Goal: Browse casually

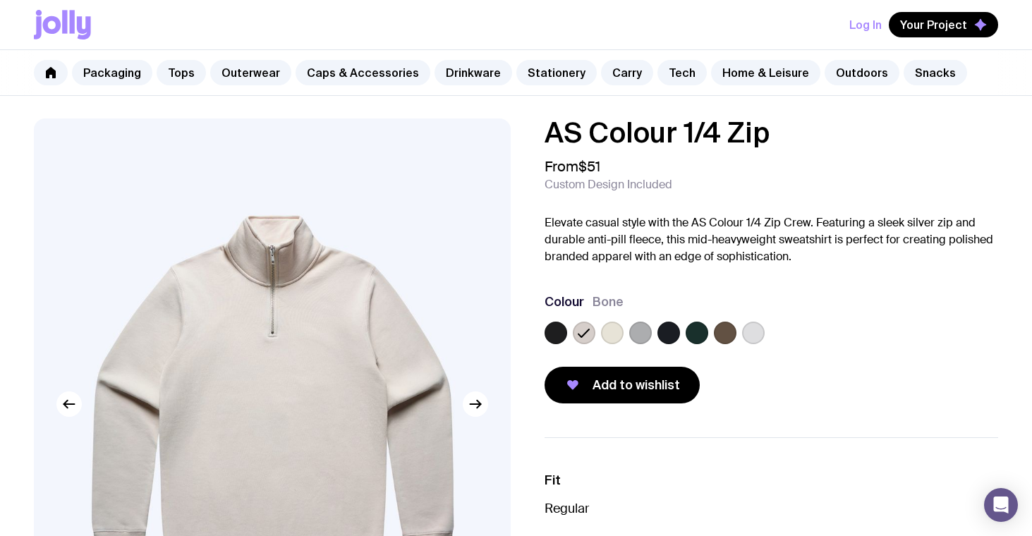
click at [61, 25] on icon at bounding box center [62, 25] width 57 height 30
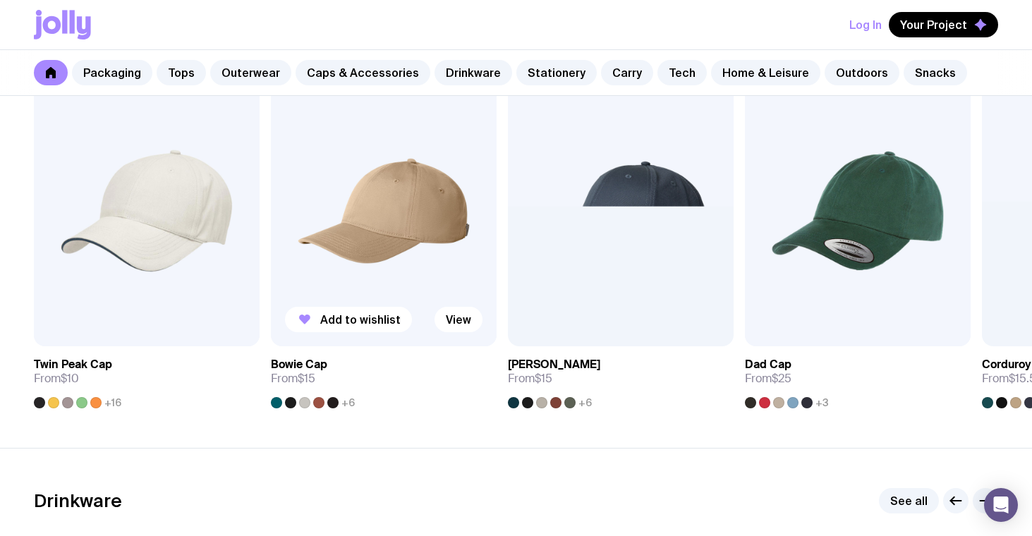
scroll to position [1707, 0]
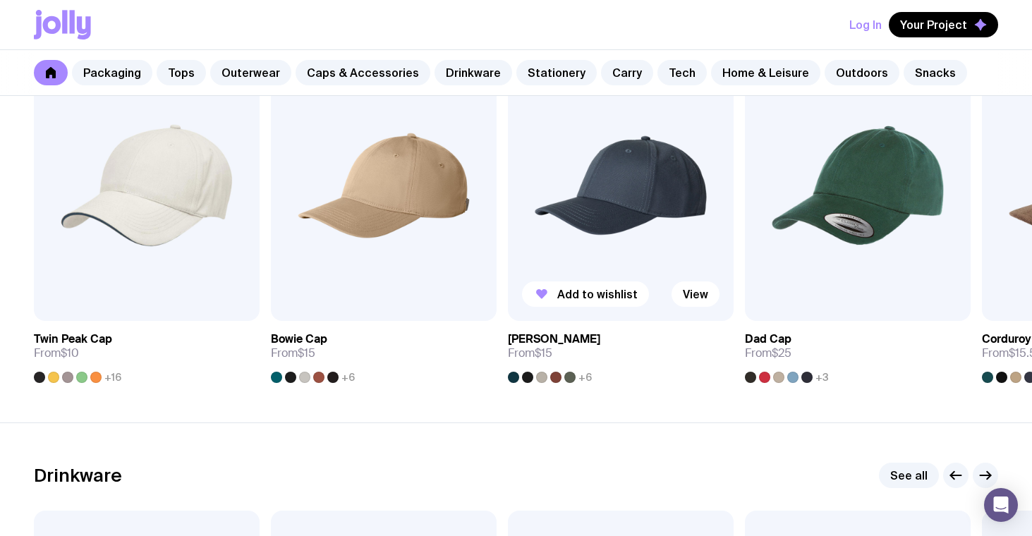
click at [645, 202] on img at bounding box center [621, 185] width 226 height 271
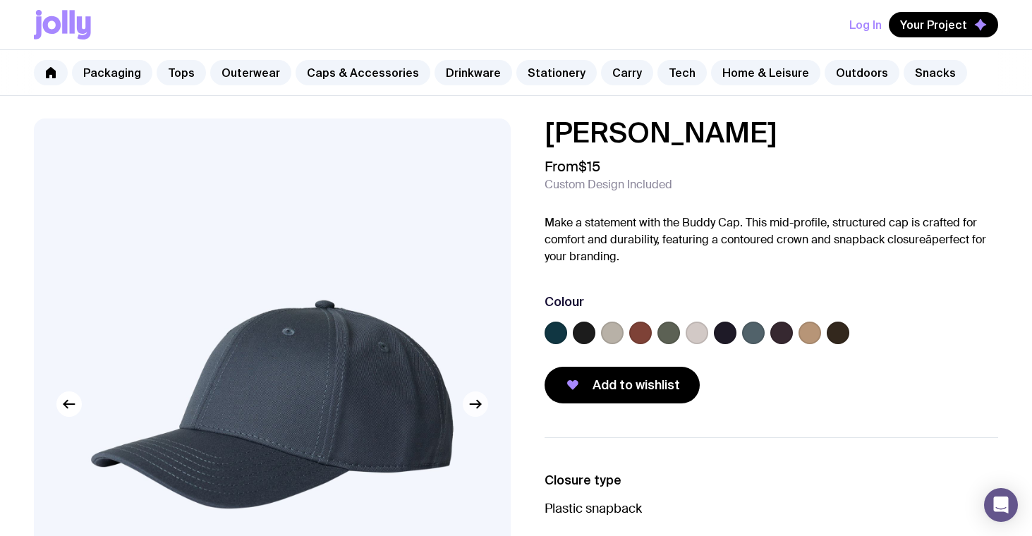
click at [481, 408] on icon "button" at bounding box center [475, 404] width 17 height 17
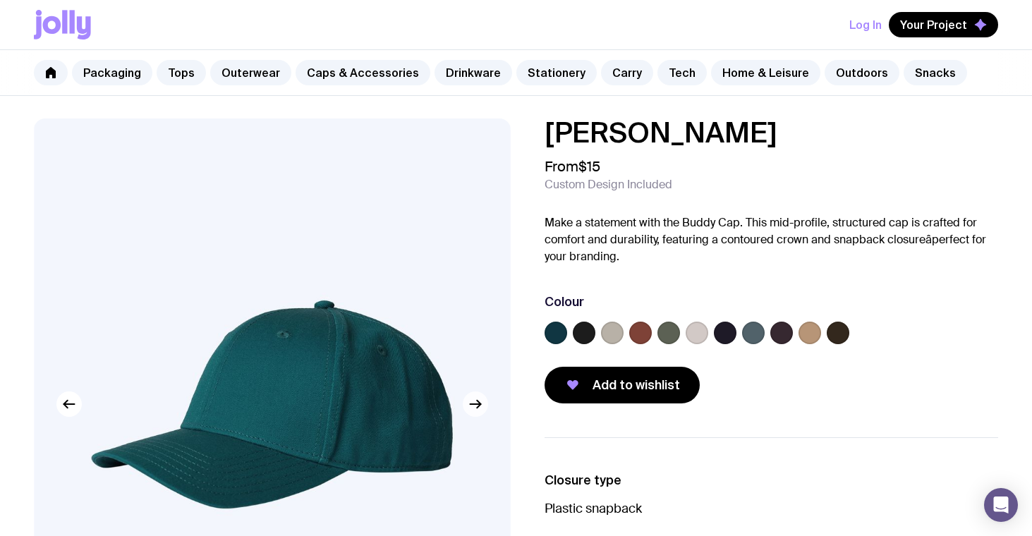
click at [481, 408] on icon "button" at bounding box center [475, 404] width 17 height 17
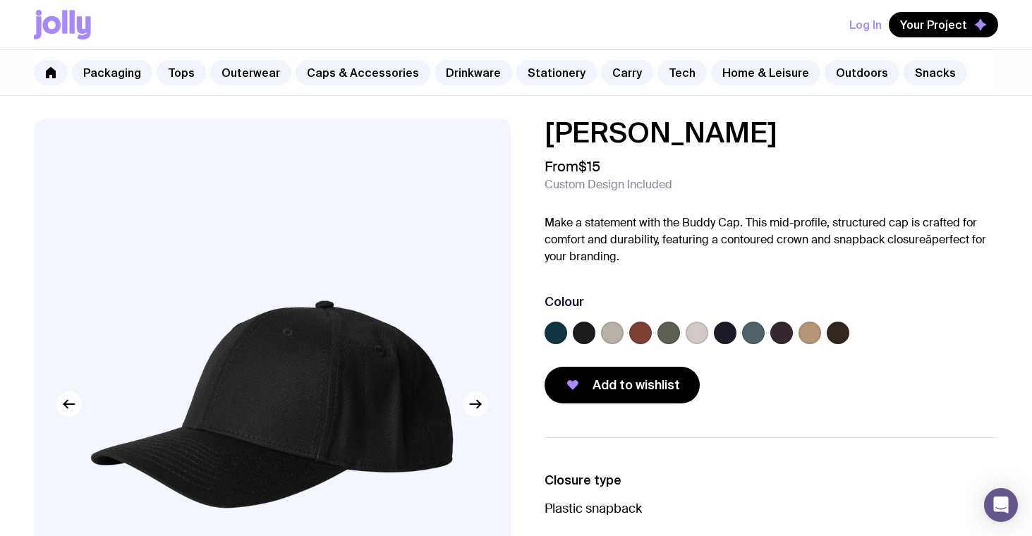
click at [481, 408] on icon "button" at bounding box center [475, 404] width 17 height 17
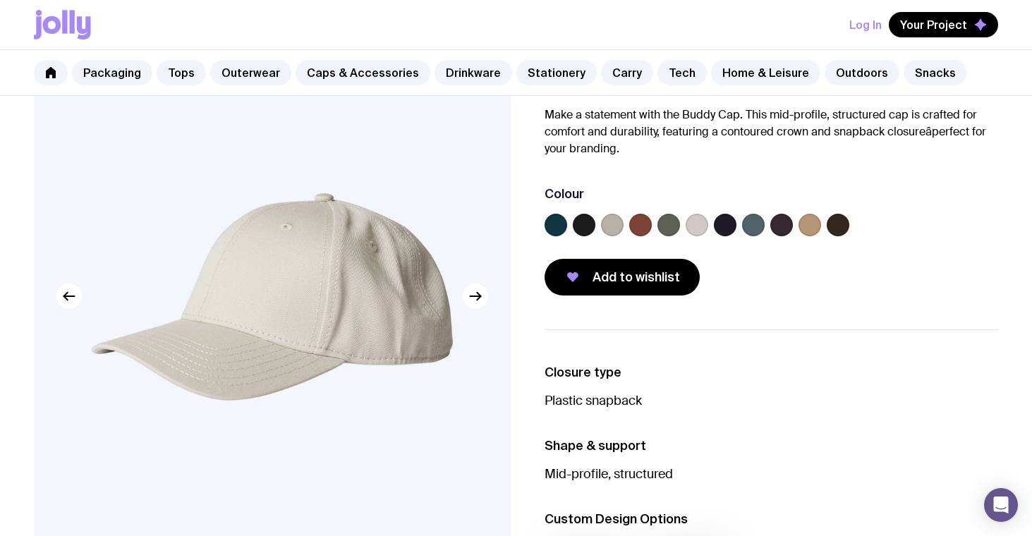
scroll to position [110, 0]
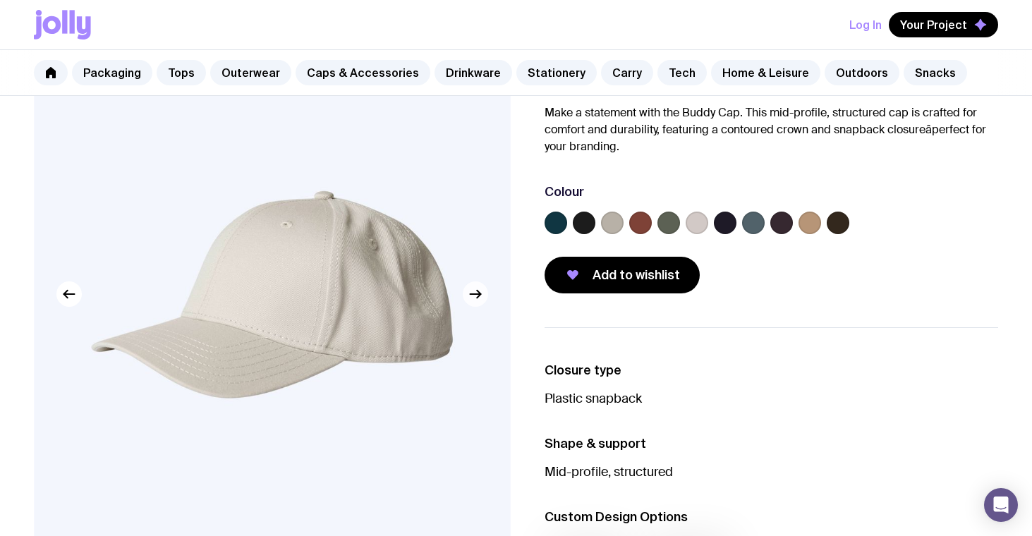
click at [484, 295] on button "button" at bounding box center [475, 293] width 25 height 25
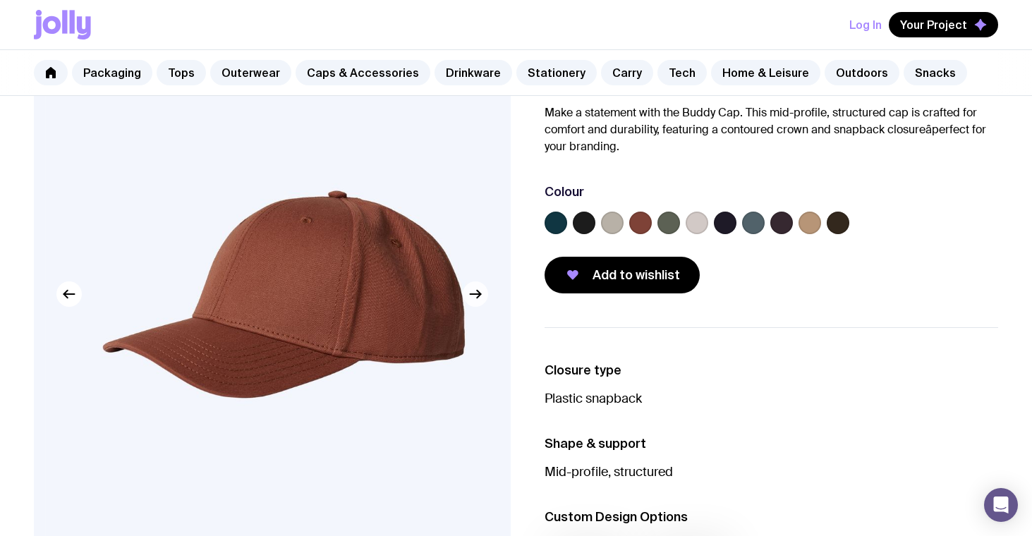
click at [484, 295] on button "button" at bounding box center [475, 293] width 25 height 25
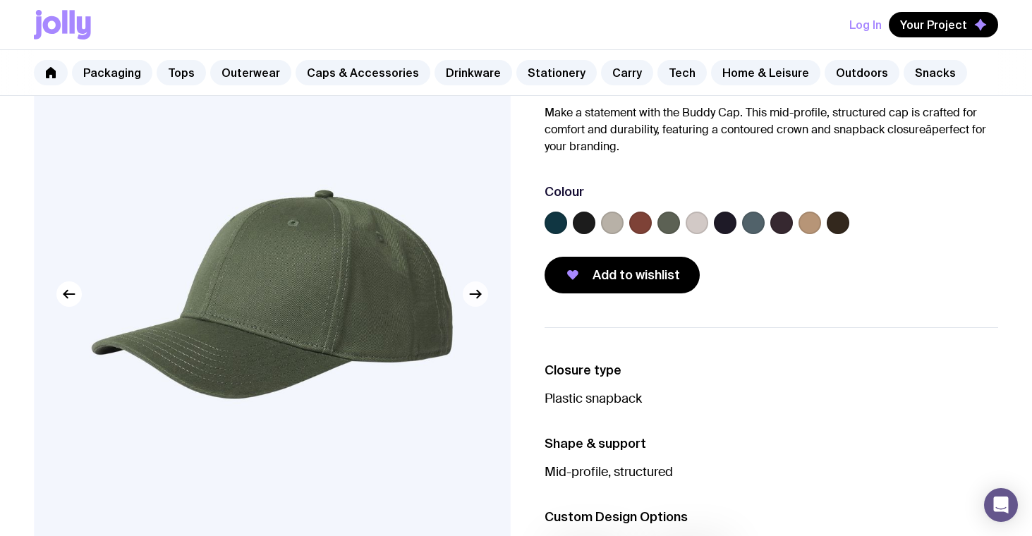
click at [484, 295] on button "button" at bounding box center [475, 293] width 25 height 25
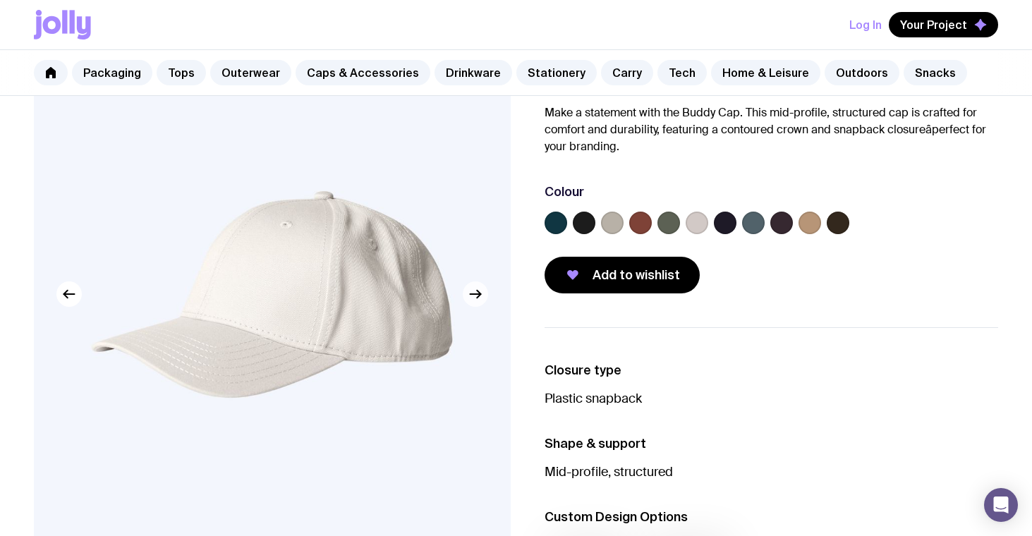
click at [484, 295] on button "button" at bounding box center [475, 293] width 25 height 25
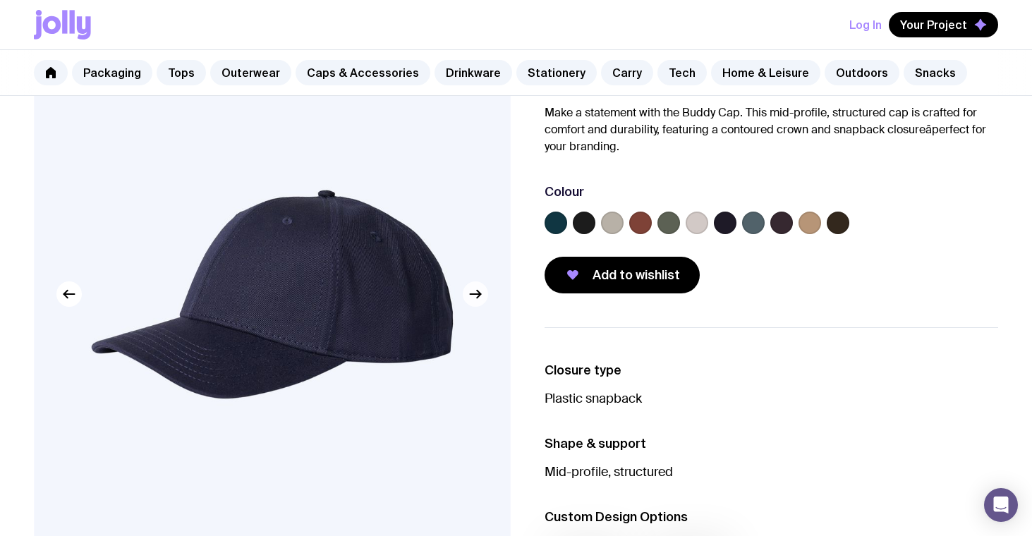
click at [484, 295] on button "button" at bounding box center [475, 293] width 25 height 25
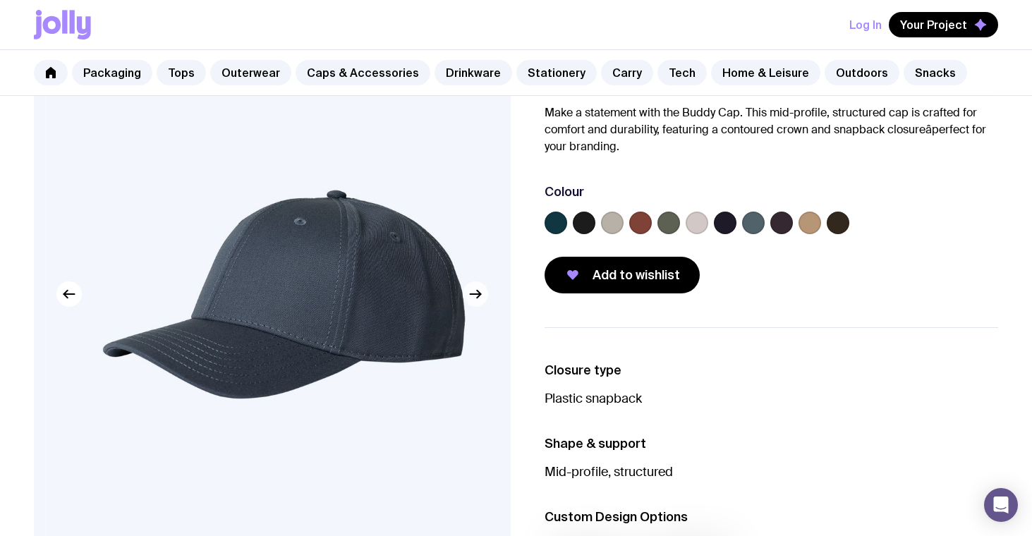
click at [484, 295] on button "button" at bounding box center [475, 293] width 25 height 25
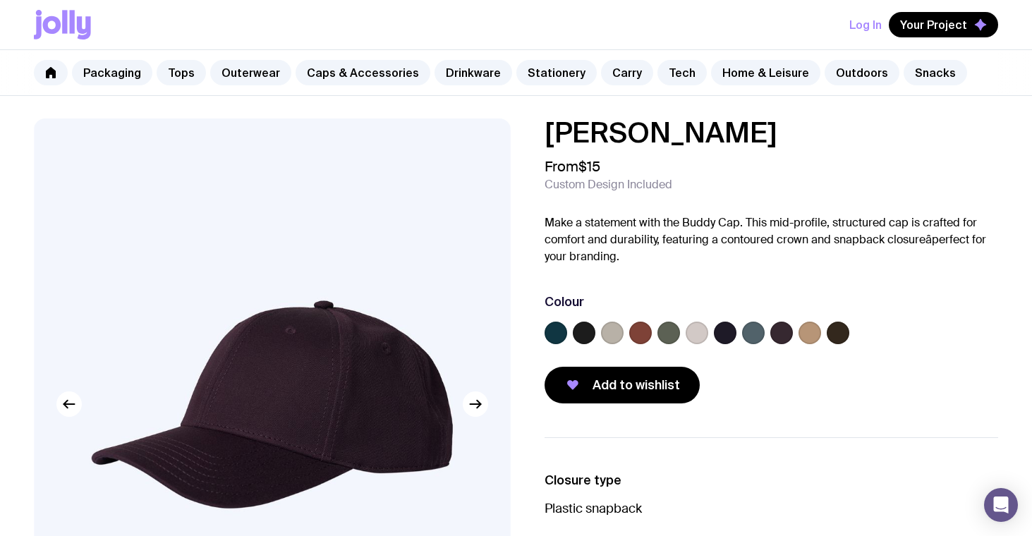
scroll to position [0, 0]
click at [580, 326] on label at bounding box center [584, 333] width 23 height 23
click at [0, 0] on input "radio" at bounding box center [0, 0] width 0 height 0
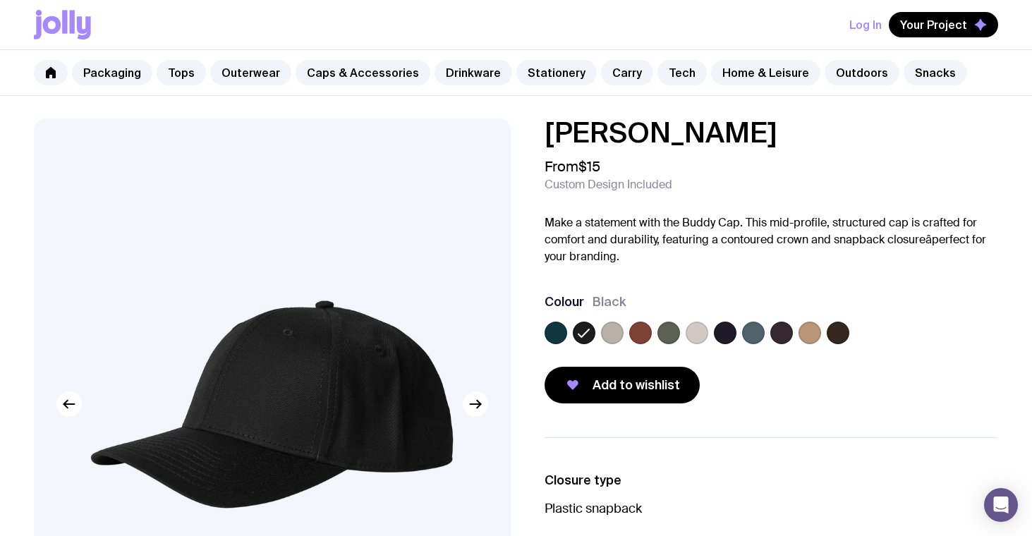
click at [700, 331] on label at bounding box center [697, 333] width 23 height 23
click at [0, 0] on input "radio" at bounding box center [0, 0] width 0 height 0
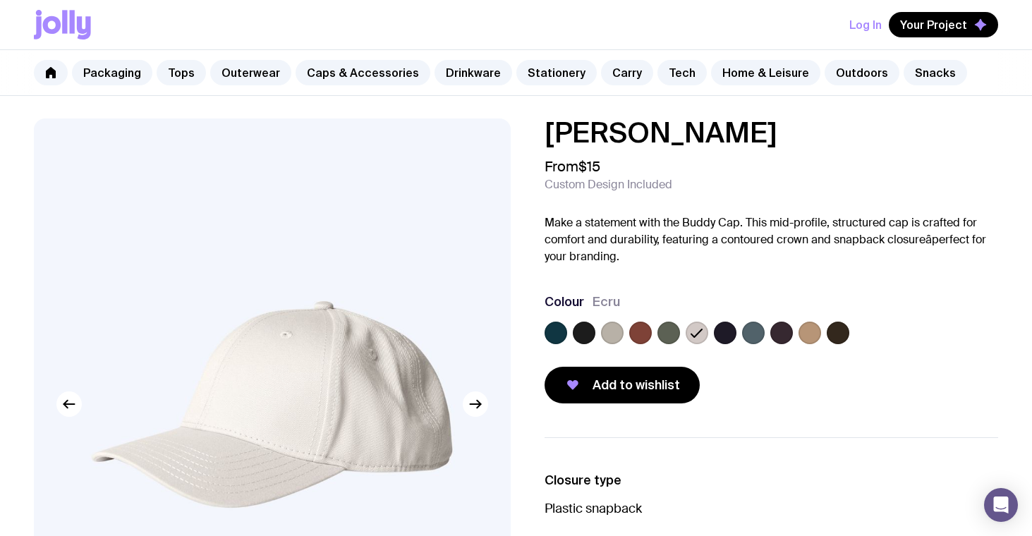
click at [760, 331] on label at bounding box center [753, 333] width 23 height 23
click at [0, 0] on input "radio" at bounding box center [0, 0] width 0 height 0
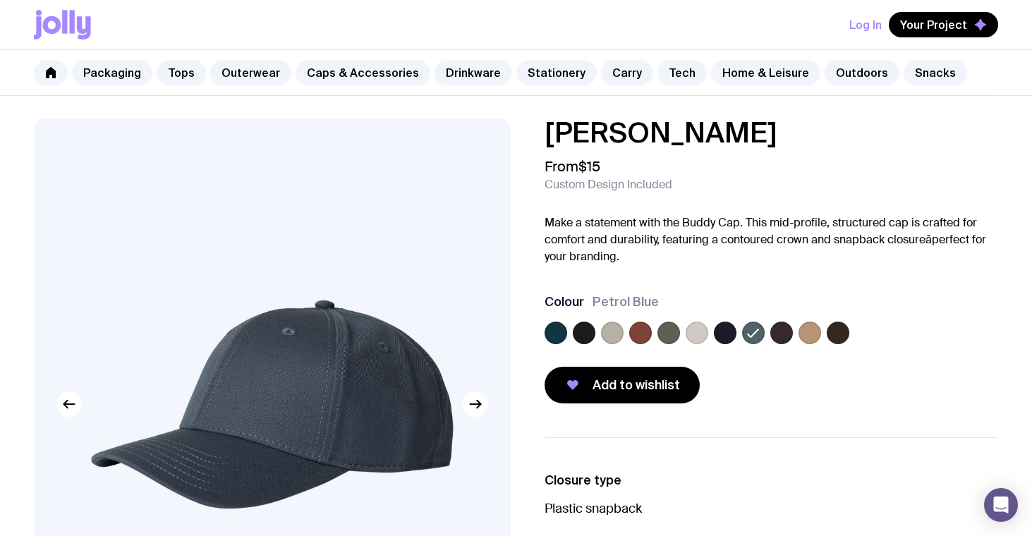
click at [780, 332] on label at bounding box center [781, 333] width 23 height 23
click at [0, 0] on input "radio" at bounding box center [0, 0] width 0 height 0
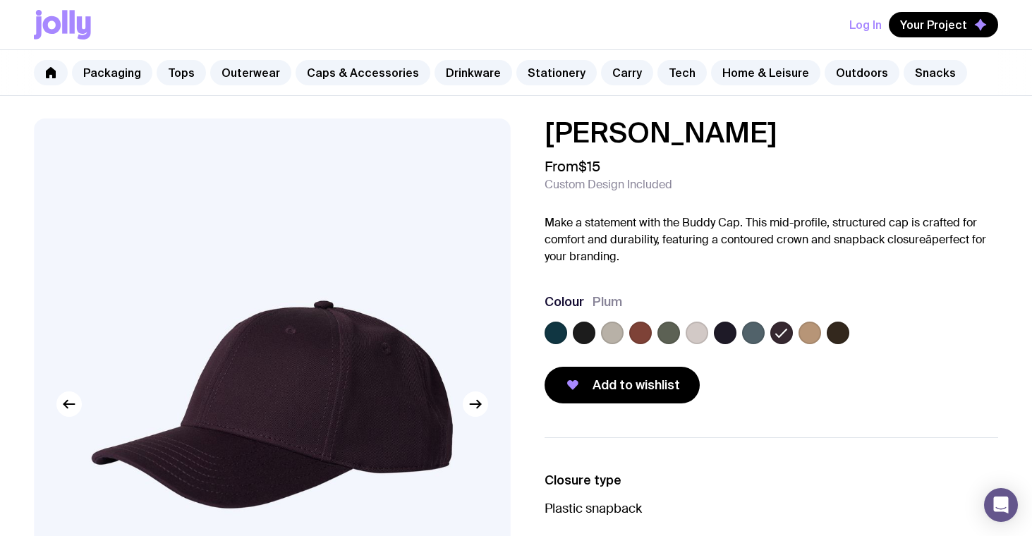
click at [838, 334] on label at bounding box center [838, 333] width 23 height 23
click at [0, 0] on input "radio" at bounding box center [0, 0] width 0 height 0
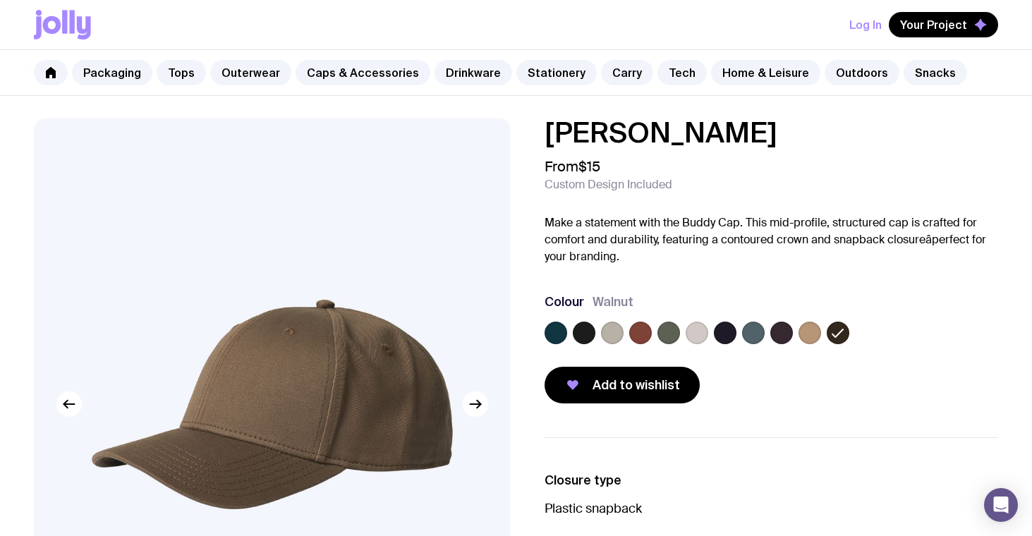
click at [73, 30] on icon at bounding box center [72, 21] width 5 height 23
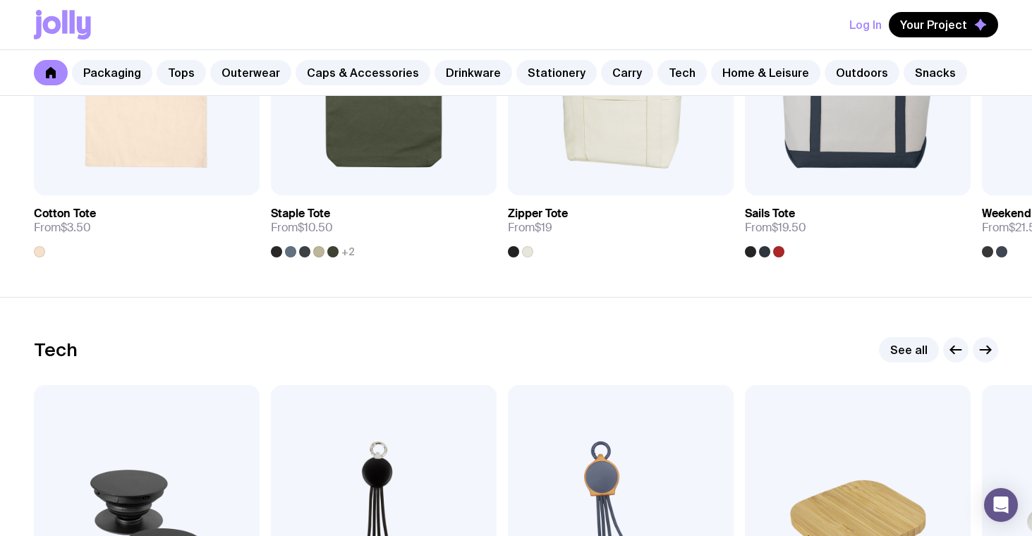
scroll to position [3149, 0]
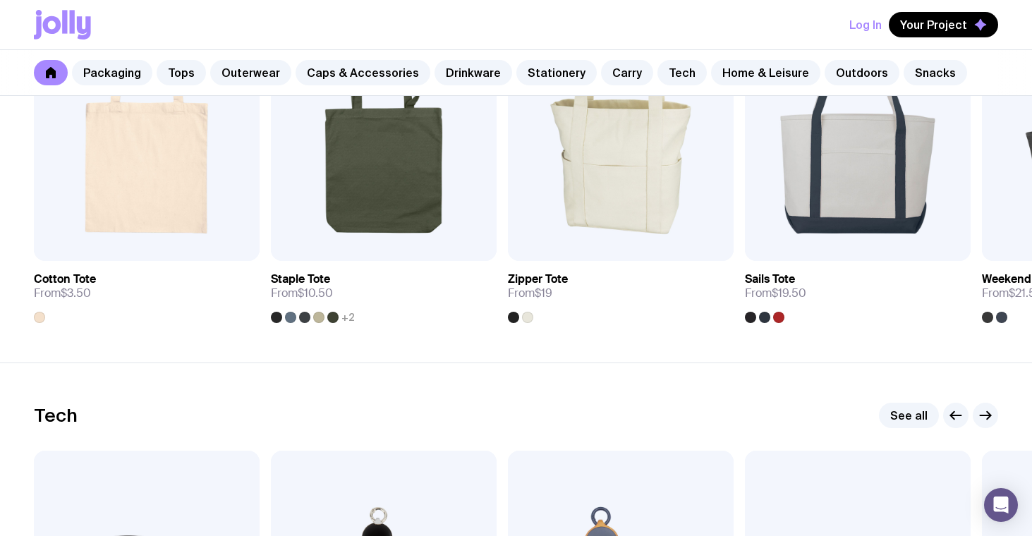
click at [56, 11] on icon at bounding box center [62, 25] width 57 height 30
click at [68, 25] on icon at bounding box center [62, 25] width 57 height 30
click at [85, 25] on icon at bounding box center [62, 25] width 57 height 30
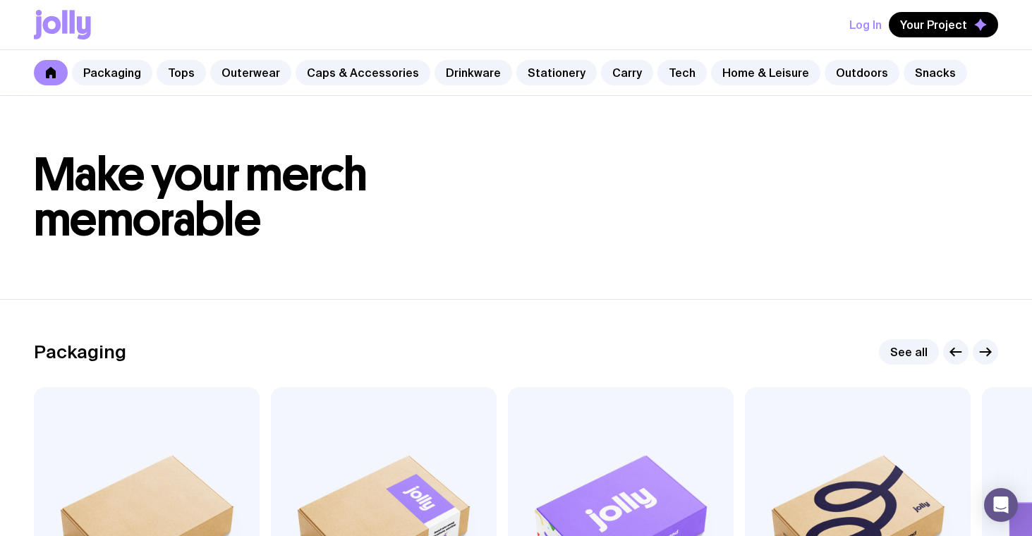
scroll to position [0, 0]
click at [48, 75] on icon at bounding box center [51, 72] width 10 height 11
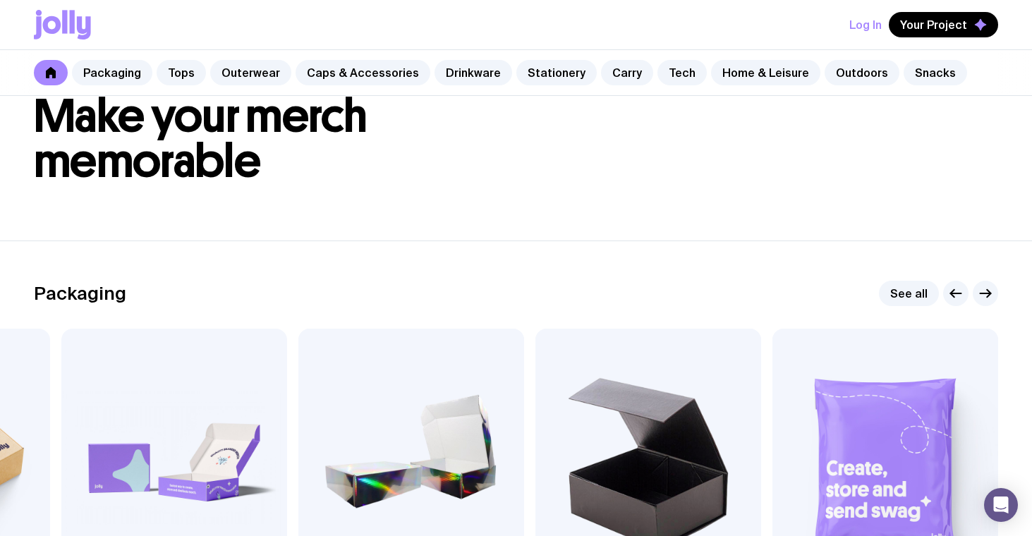
scroll to position [61, 0]
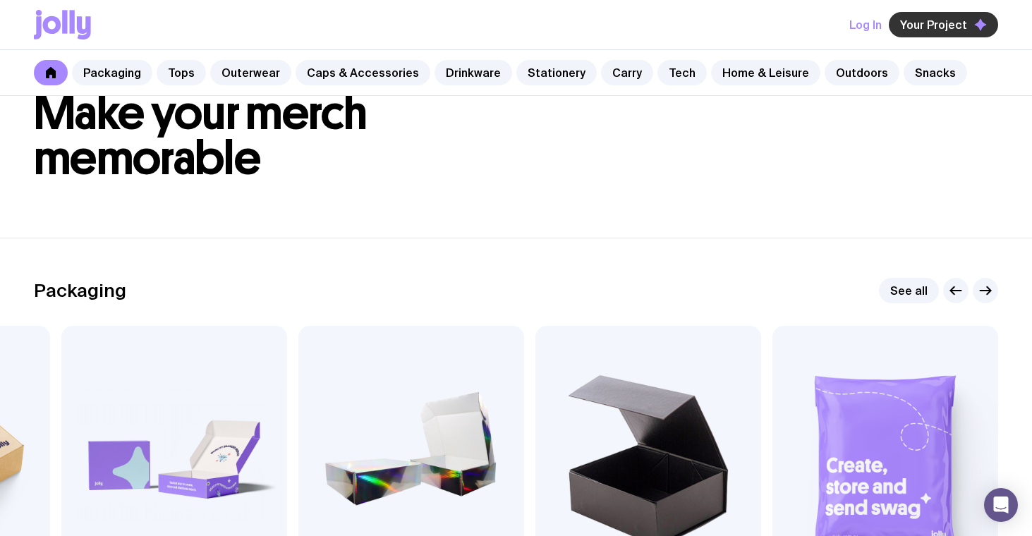
click at [949, 24] on span "Your Project" at bounding box center [933, 25] width 67 height 14
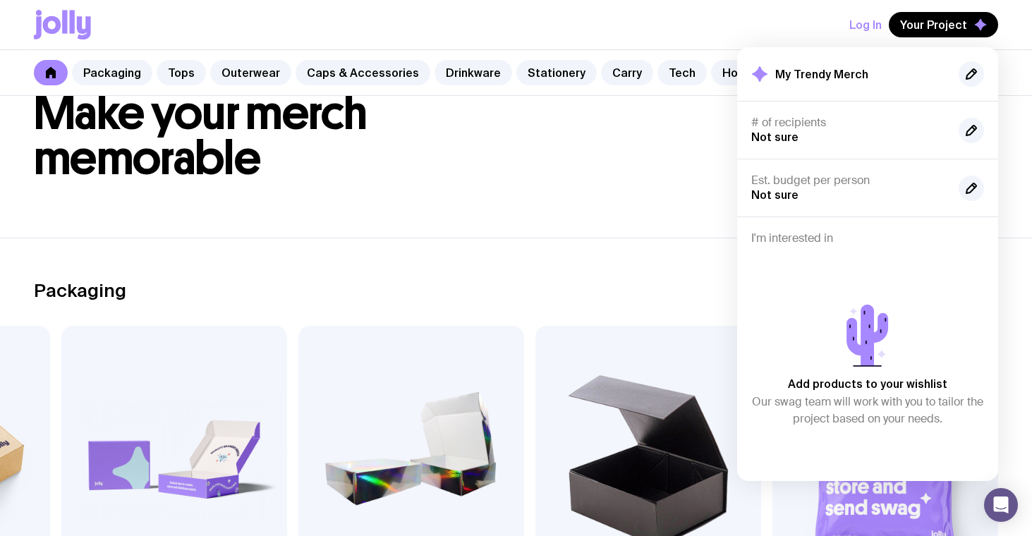
click at [623, 233] on header "Make your merch memorable" at bounding box center [516, 136] width 1032 height 203
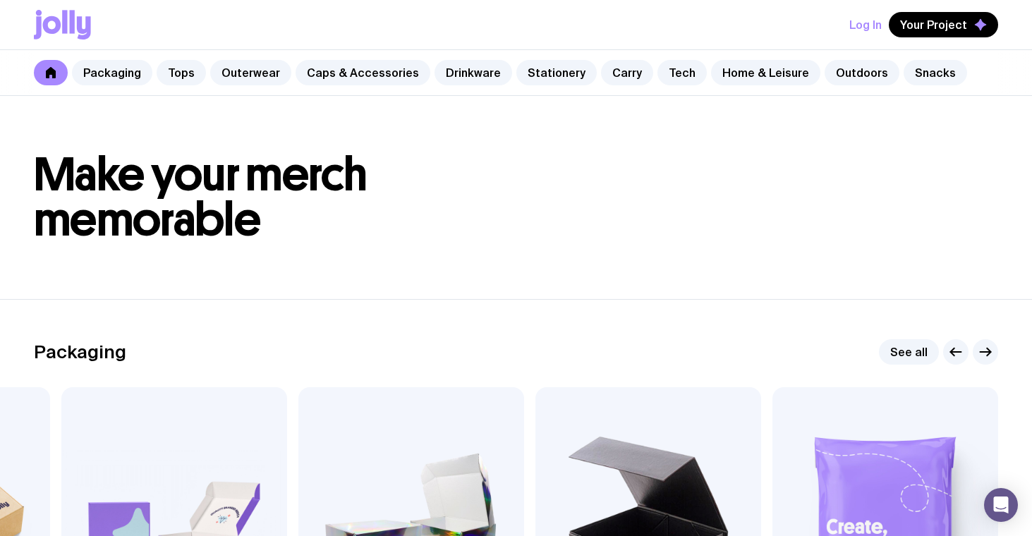
scroll to position [0, 0]
click at [62, 28] on icon at bounding box center [62, 25] width 57 height 30
click at [72, 25] on icon at bounding box center [72, 21] width 5 height 23
